Goal: Information Seeking & Learning: Compare options

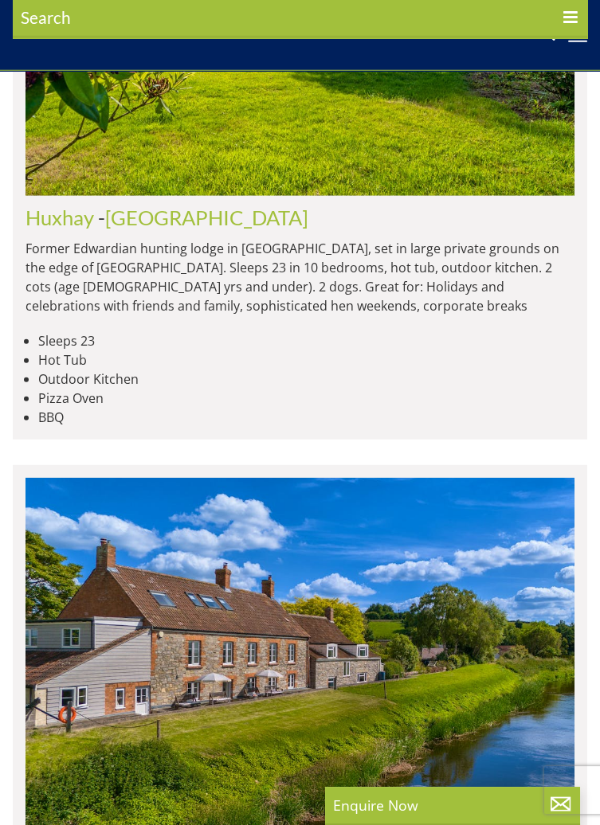
scroll to position [7263, 0]
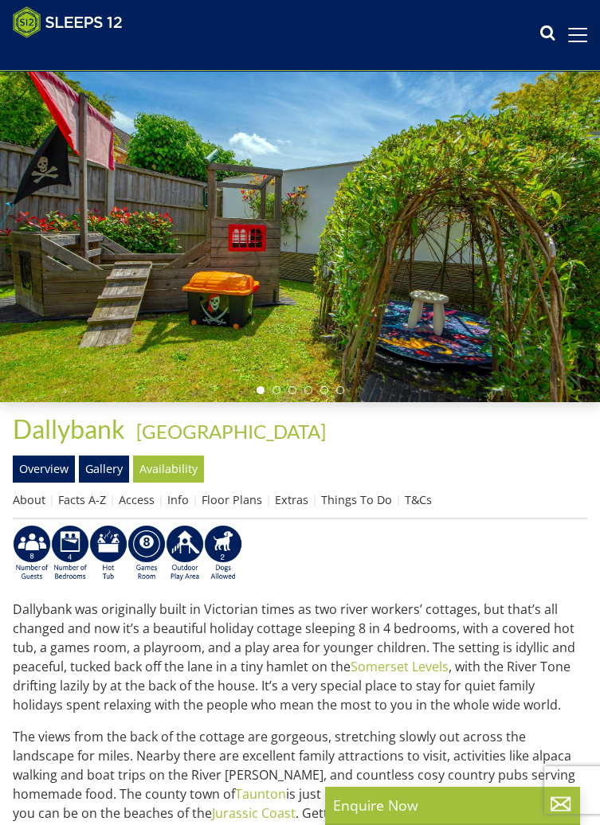
scroll to position [63, 0]
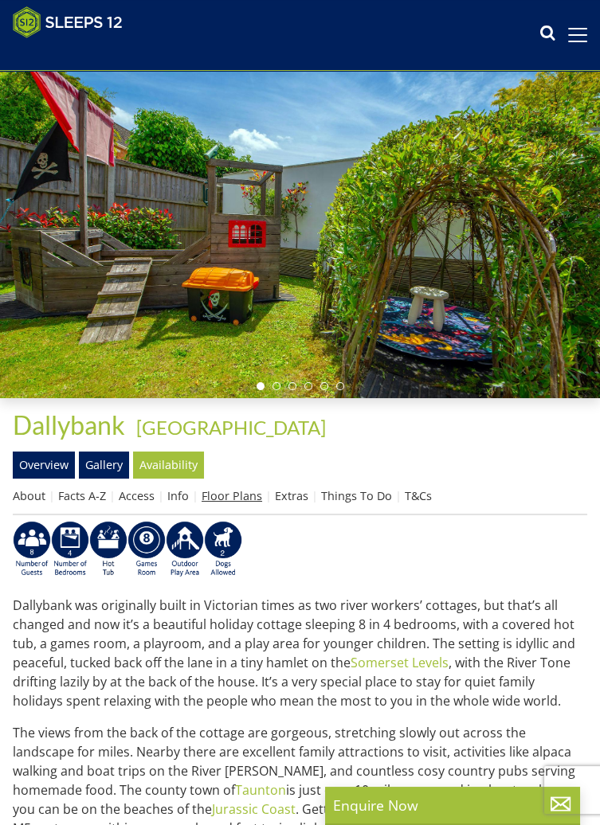
click at [224, 492] on link "Floor Plans" at bounding box center [232, 495] width 61 height 15
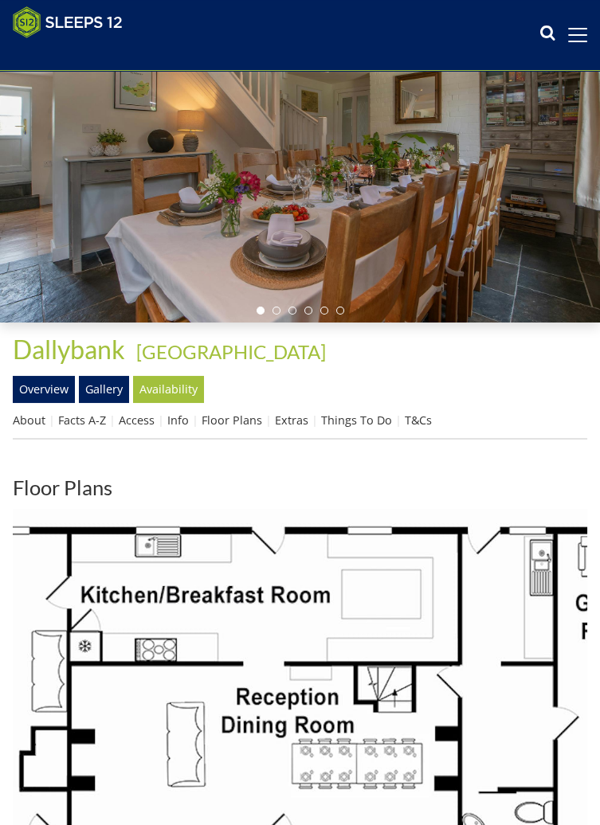
scroll to position [154, 0]
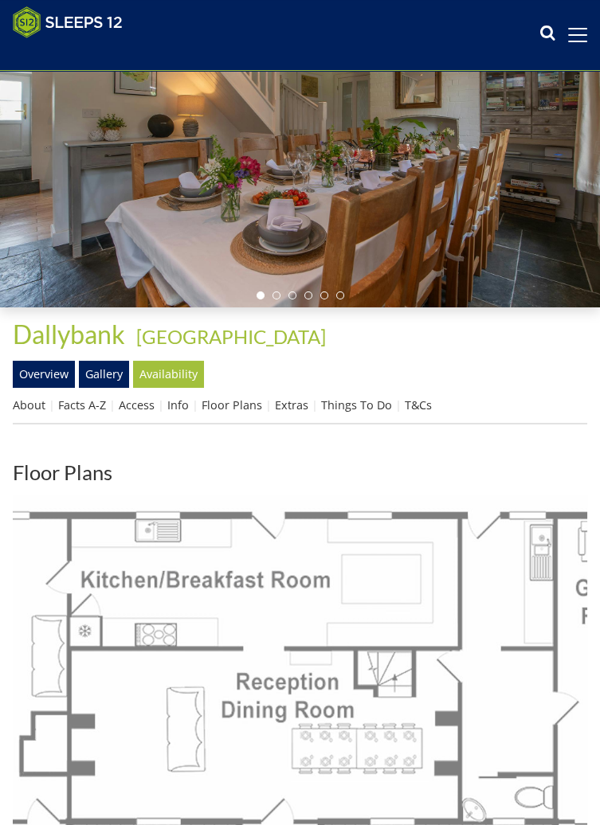
click at [202, 692] on img at bounding box center [300, 781] width 574 height 574
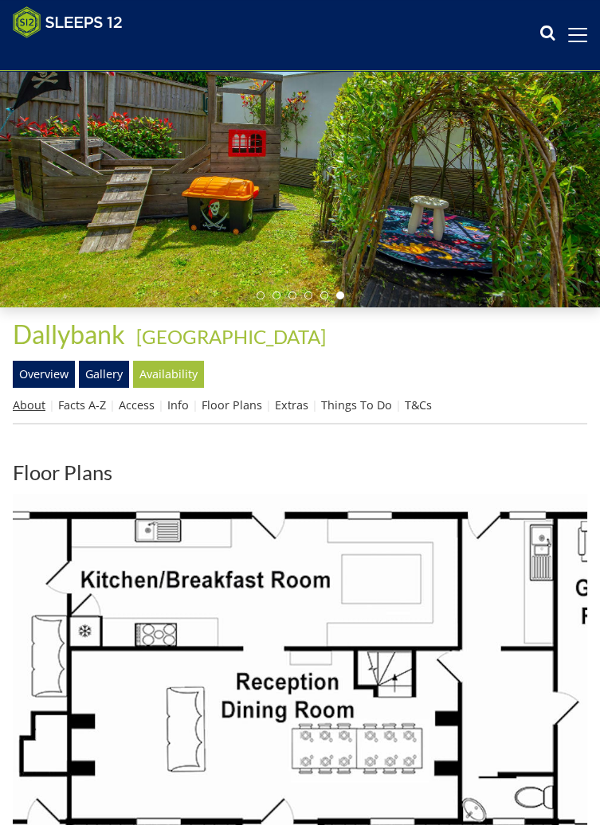
click at [29, 411] on link "About" at bounding box center [29, 405] width 33 height 15
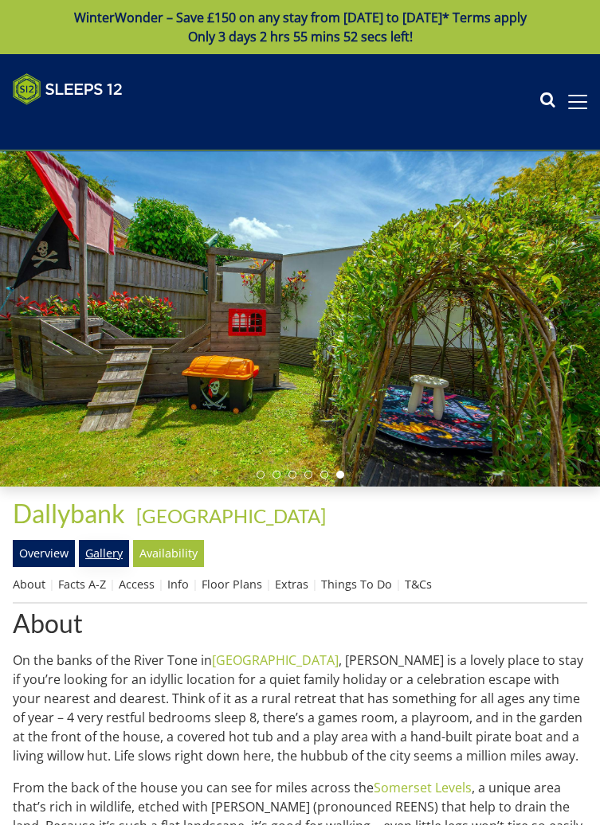
click at [95, 549] on link "Gallery" at bounding box center [104, 553] width 50 height 27
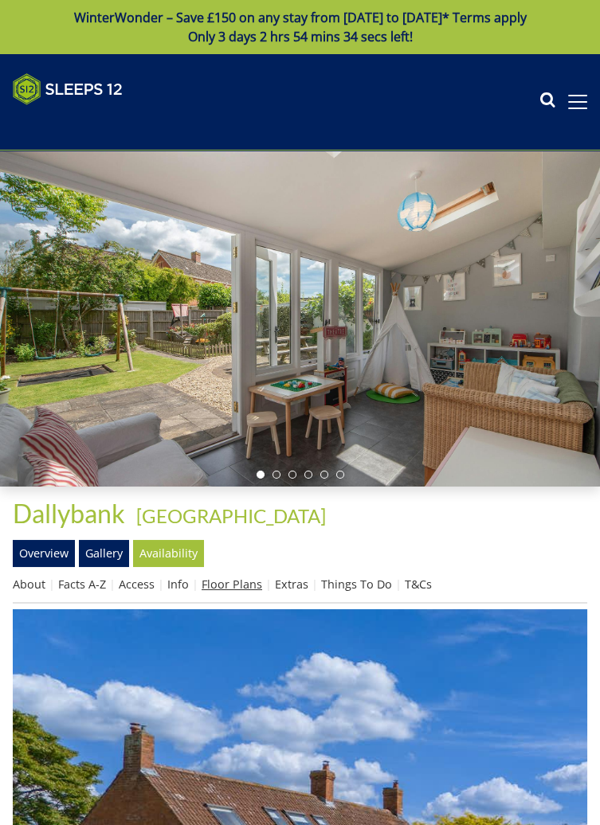
click at [234, 591] on link "Floor Plans" at bounding box center [232, 584] width 61 height 15
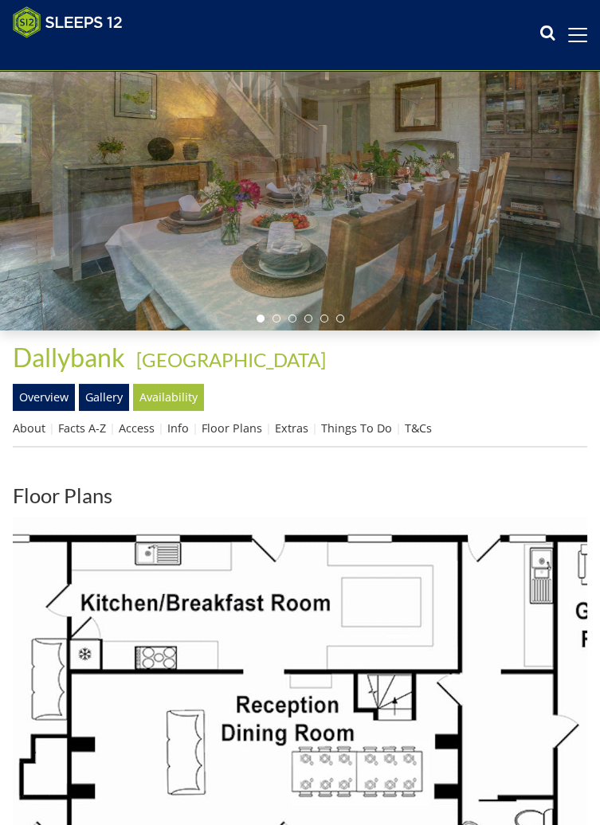
scroll to position [128, 0]
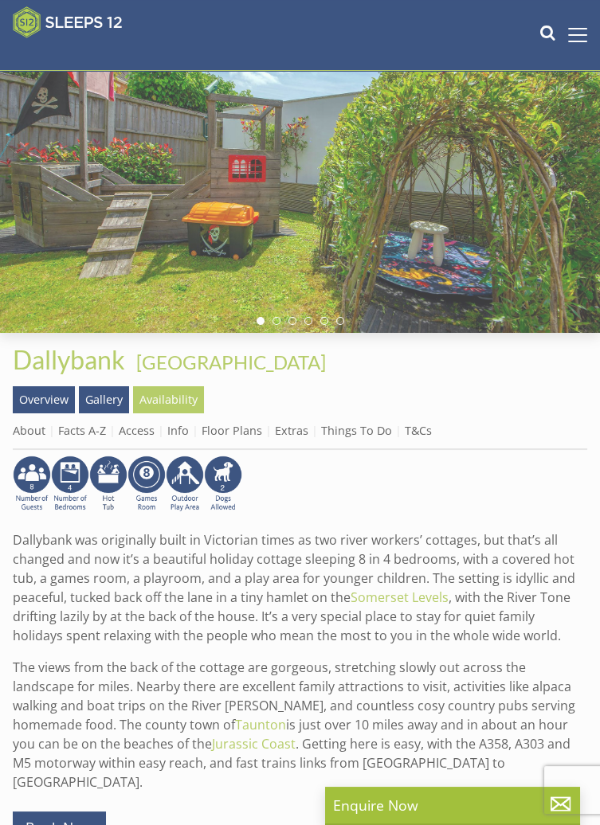
scroll to position [63, 0]
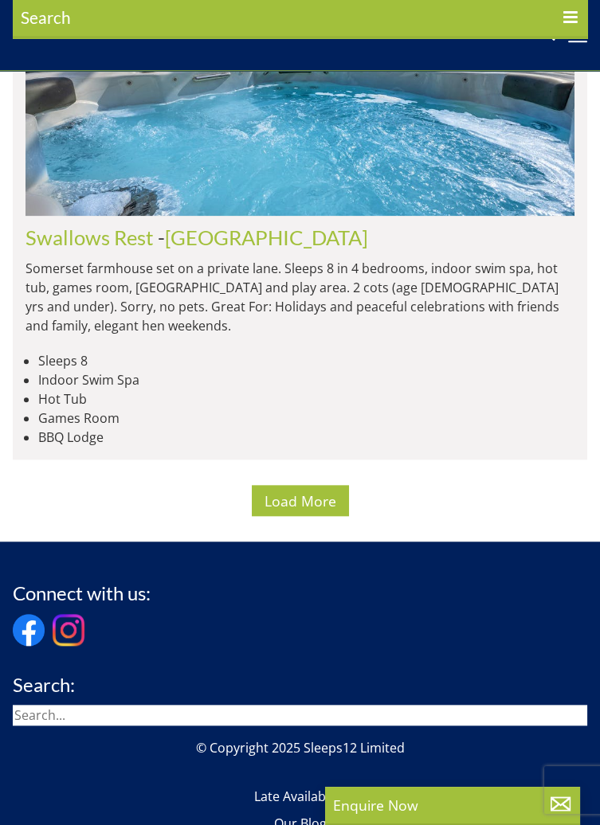
scroll to position [13104, 0]
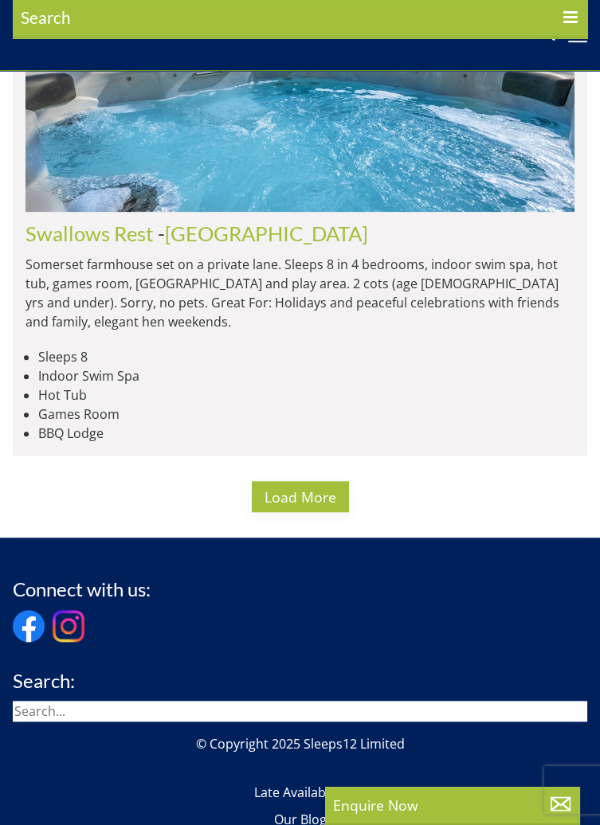
click at [280, 488] on span "Load More" at bounding box center [300, 497] width 72 height 19
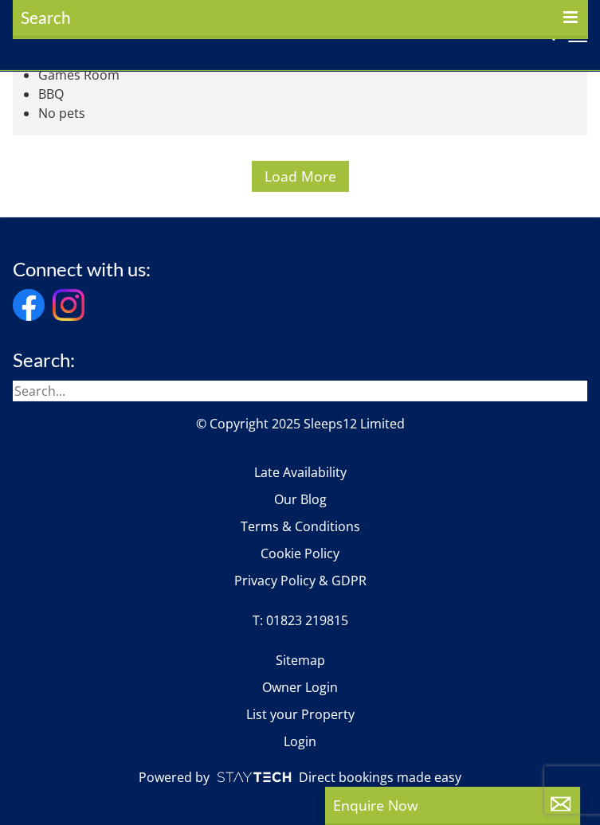
scroll to position [19601, 0]
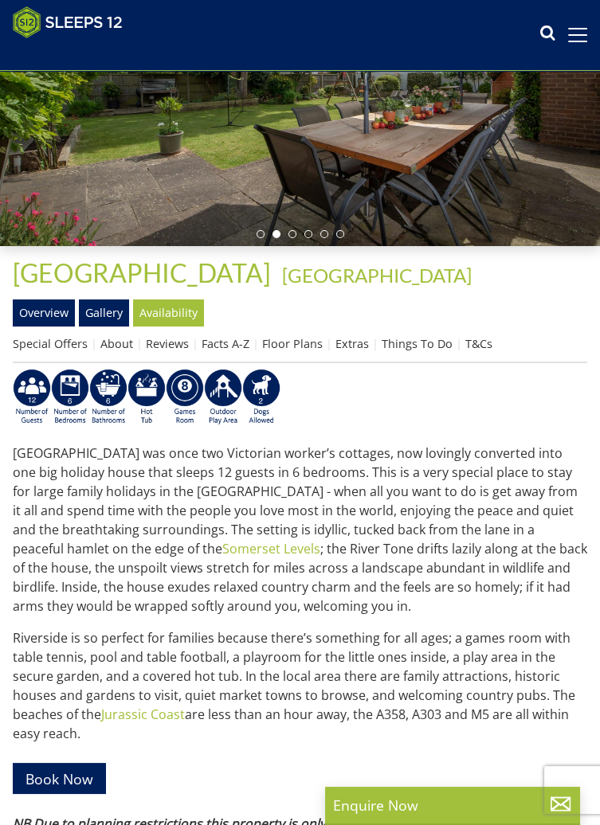
scroll to position [216, 0]
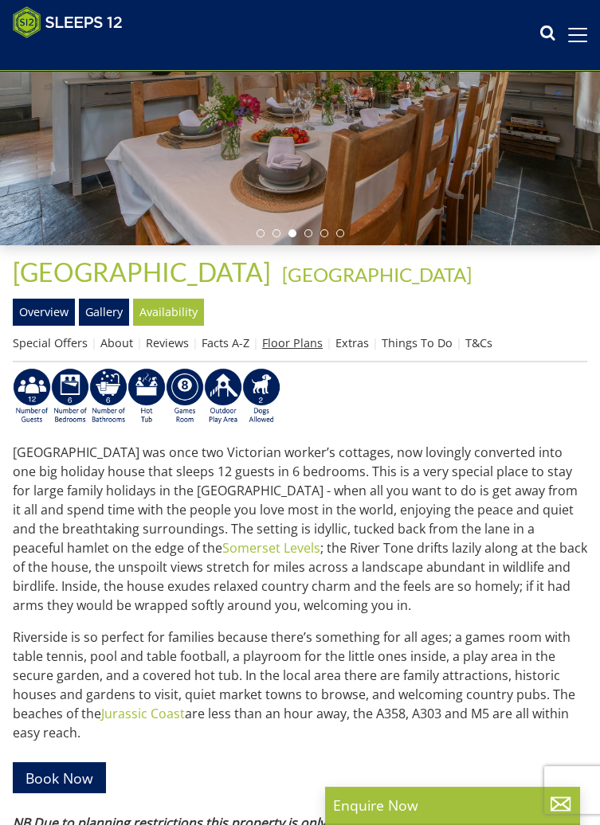
click at [285, 336] on link "Floor Plans" at bounding box center [292, 342] width 61 height 15
